Goal: Task Accomplishment & Management: Manage account settings

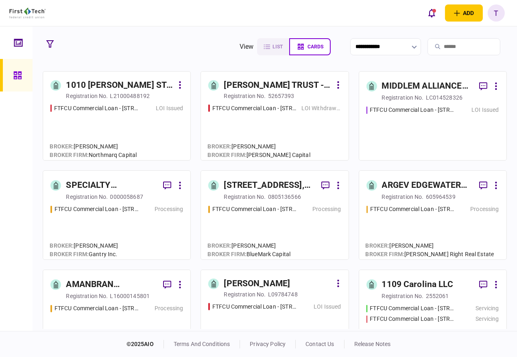
click at [438, 47] on input "search" at bounding box center [464, 46] width 73 height 17
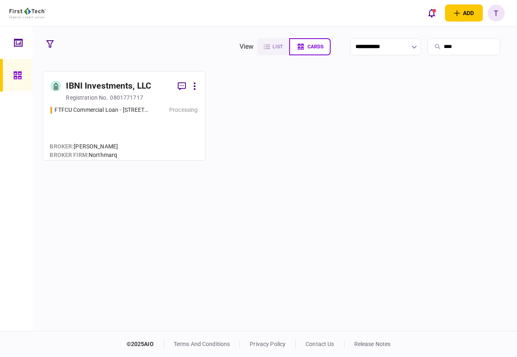
type input "****"
click at [197, 85] on button at bounding box center [195, 86] width 6 height 15
click at [123, 87] on div at bounding box center [258, 178] width 517 height 357
click at [115, 87] on div "IBNI Investments, LLC" at bounding box center [108, 86] width 85 height 13
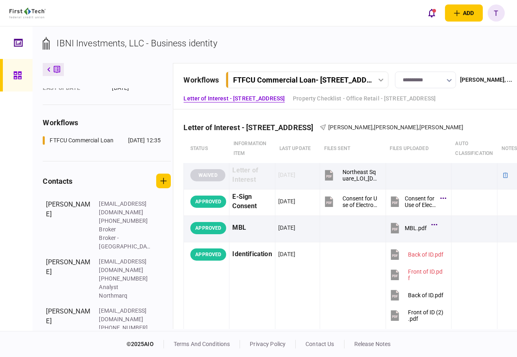
scroll to position [137, 0]
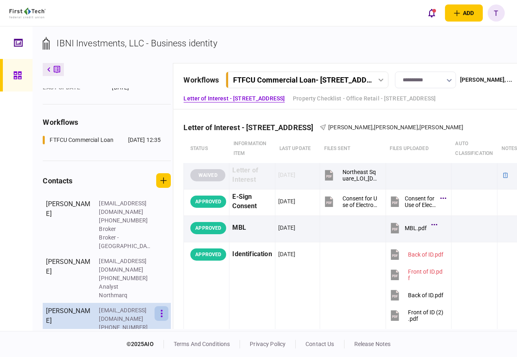
click at [164, 306] on button "button" at bounding box center [162, 313] width 14 height 15
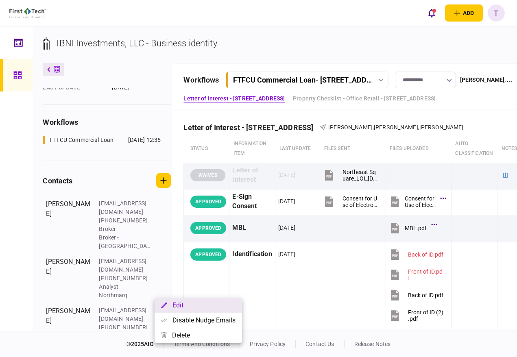
click at [178, 304] on button "Edit" at bounding box center [198, 305] width 87 height 15
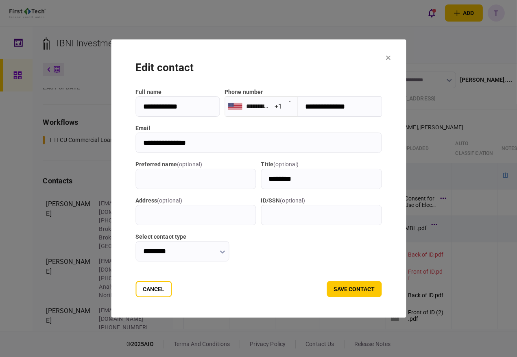
drag, startPoint x: 181, startPoint y: 140, endPoint x: 125, endPoint y: 141, distance: 55.7
click at [135, 141] on input "**********" at bounding box center [258, 143] width 246 height 20
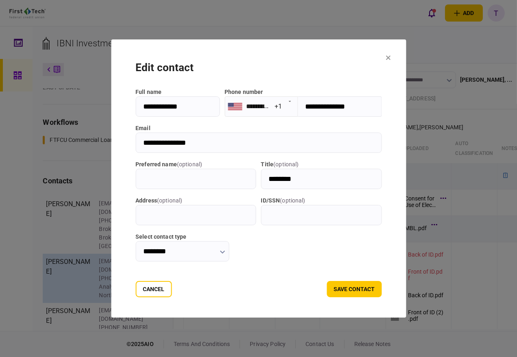
click at [135, 289] on button "Cancel" at bounding box center [153, 289] width 36 height 16
